Goal: Information Seeking & Learning: Check status

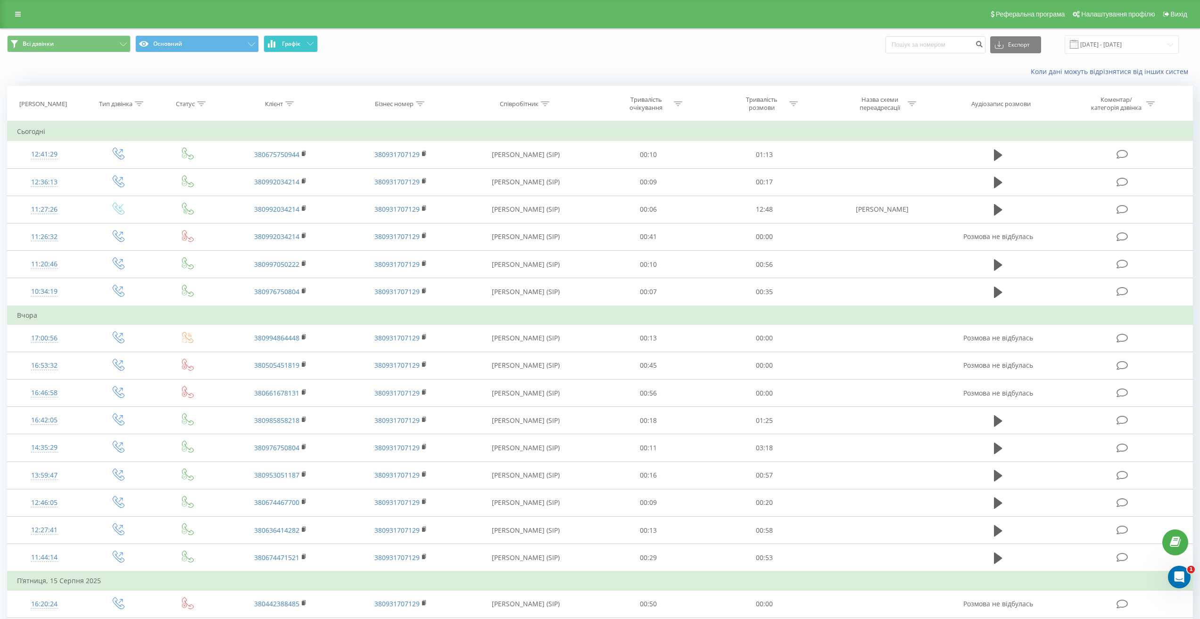
click at [307, 42] on icon at bounding box center [310, 43] width 7 height 3
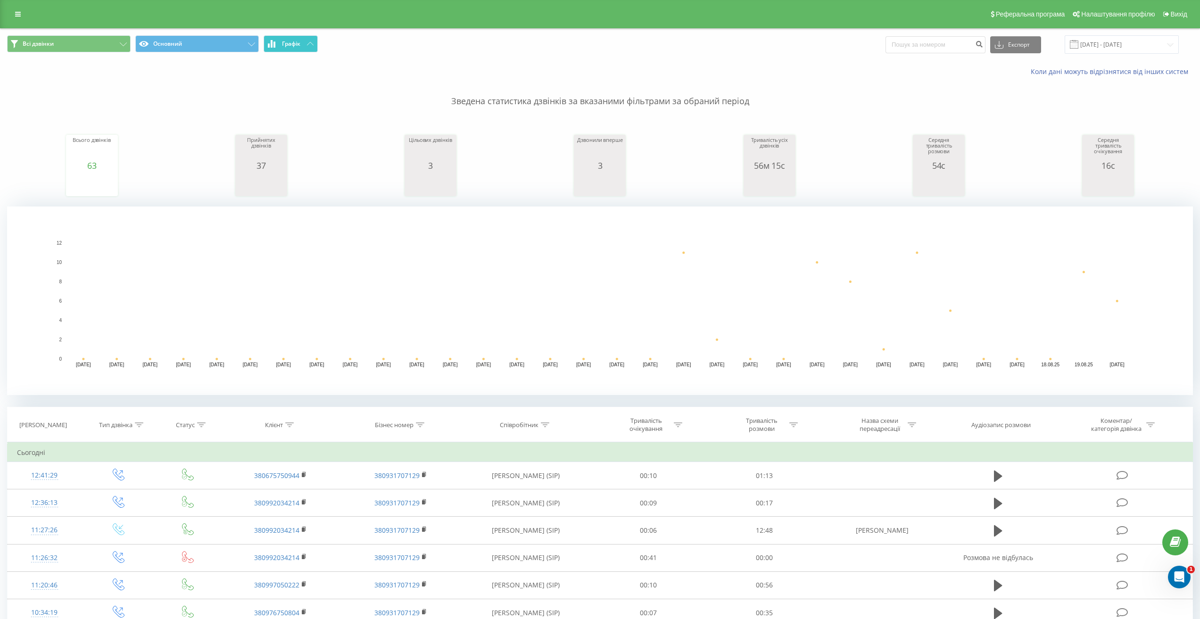
drag, startPoint x: 58, startPoint y: 67, endPoint x: 58, endPoint y: 60, distance: 7.1
click at [59, 66] on div "Коли дані можуть відрізнятися вiд інших систем" at bounding box center [599, 71] width 1199 height 23
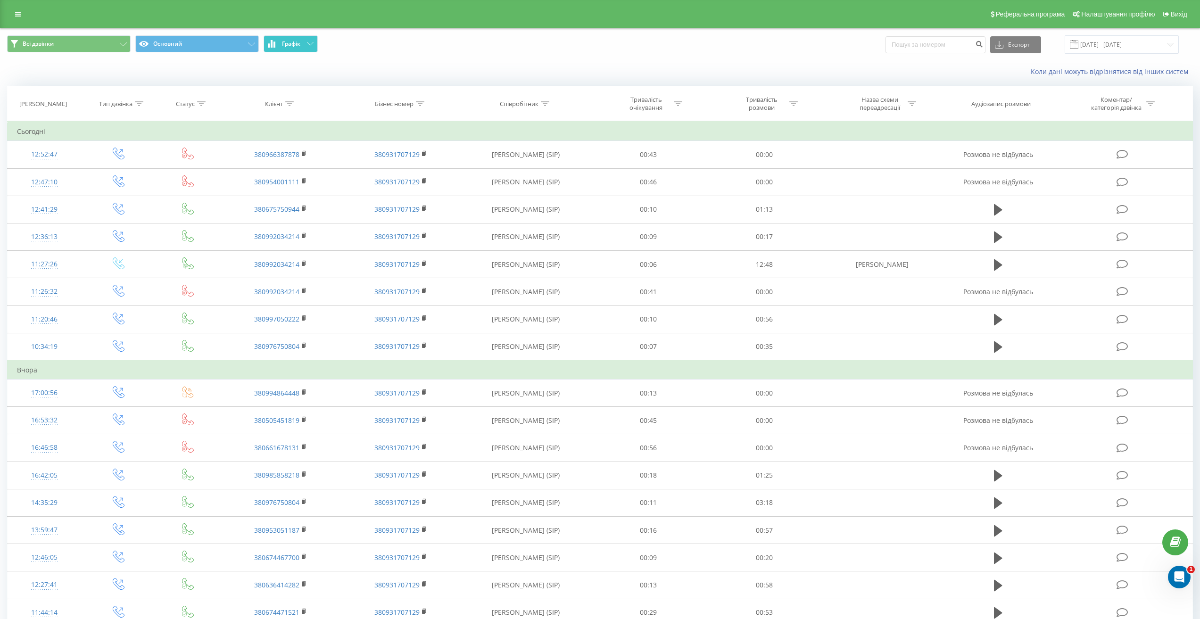
click at [290, 44] on span "Графік" at bounding box center [291, 44] width 18 height 7
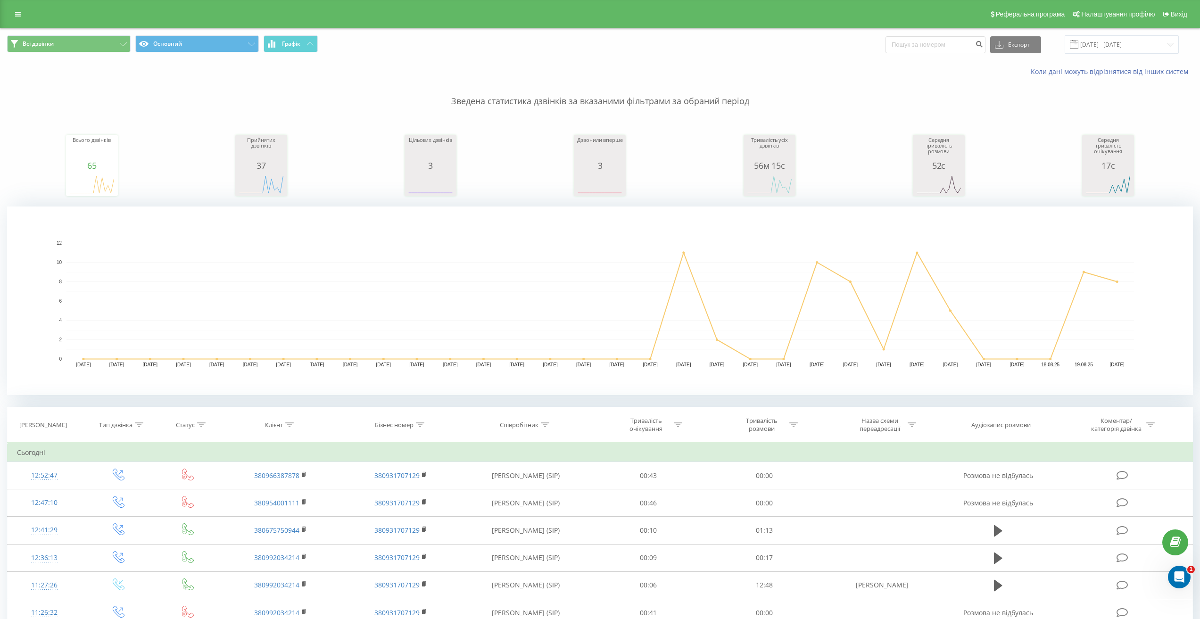
click at [818, 42] on div "Всі дзвінки Основний Графік Експорт .csv .xls .xlsx 20.07.2025 - 20.08.2025" at bounding box center [600, 44] width 1186 height 18
click at [103, 138] on div "Всього дзвінків" at bounding box center [91, 149] width 47 height 24
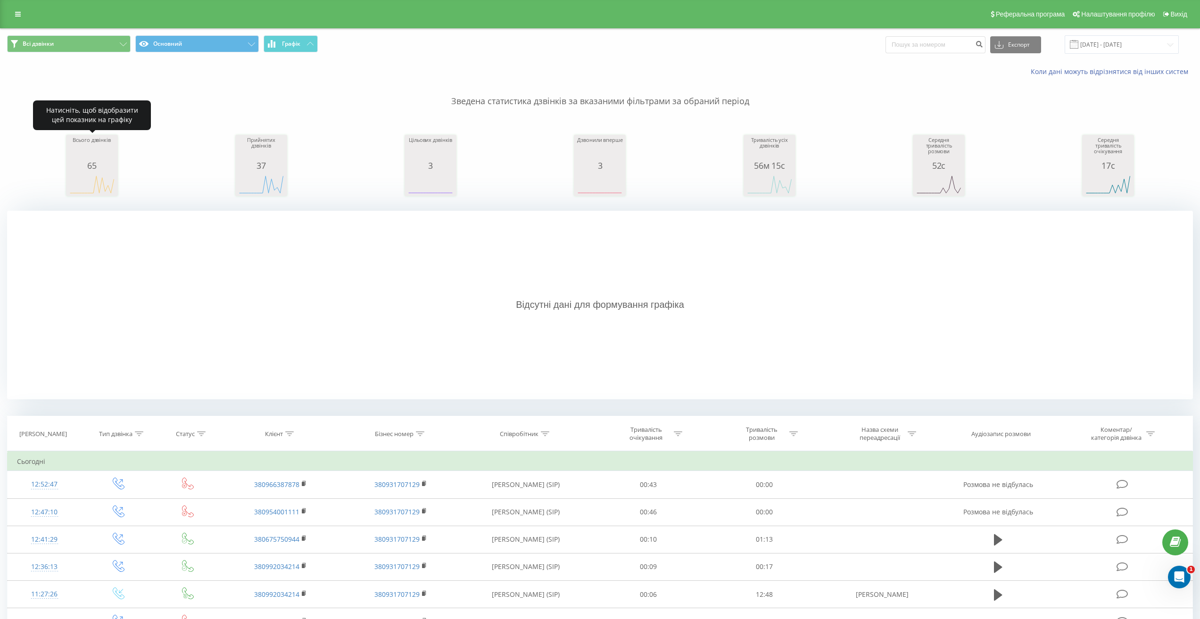
click at [91, 167] on div "65" at bounding box center [91, 165] width 47 height 9
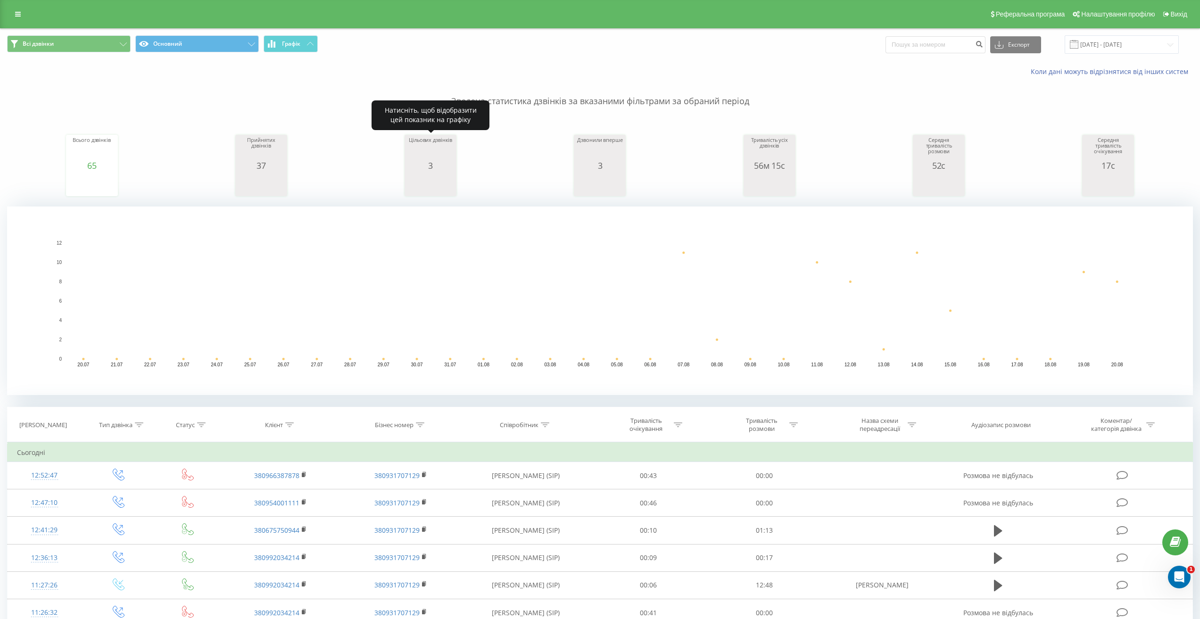
click at [432, 169] on div "3" at bounding box center [430, 165] width 47 height 9
